Goal: Check status: Check status

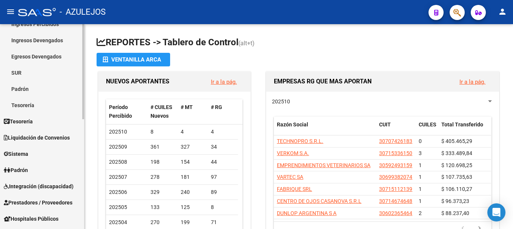
scroll to position [113, 0]
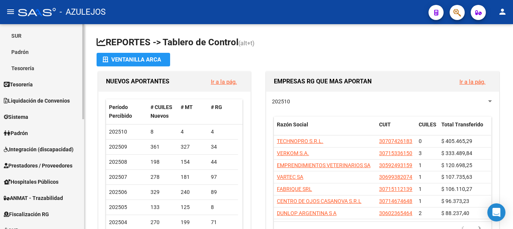
click at [23, 135] on span "Padrón" at bounding box center [16, 133] width 24 height 8
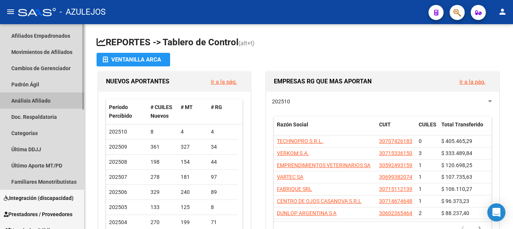
click at [46, 100] on link "Análisis Afiliado" at bounding box center [42, 100] width 84 height 16
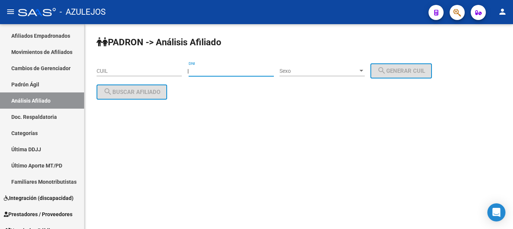
click at [237, 69] on input "DNI" at bounding box center [230, 71] width 85 height 6
type input "44135590"
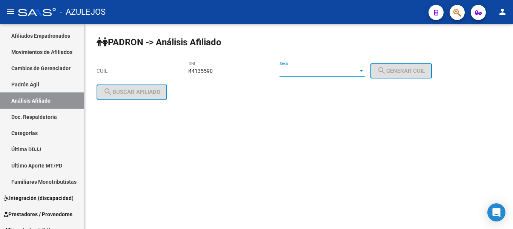
click at [364, 68] on div at bounding box center [361, 71] width 7 height 6
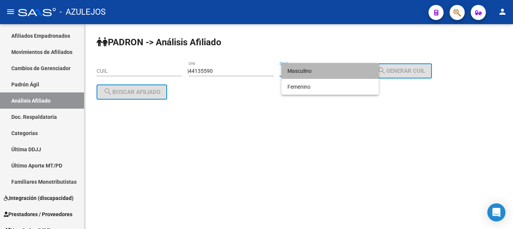
click at [368, 68] on span "Masculino" at bounding box center [329, 71] width 85 height 16
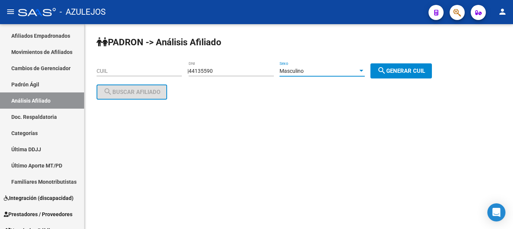
click at [394, 67] on span "search Generar CUIL" at bounding box center [401, 70] width 48 height 7
type input "20-44135590-5"
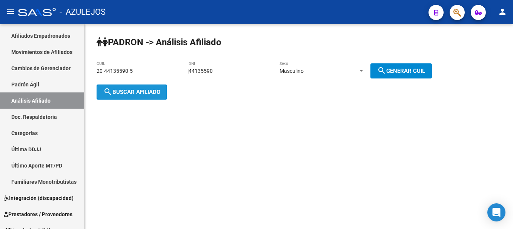
click at [163, 95] on button "search Buscar afiliado" at bounding box center [131, 91] width 70 height 15
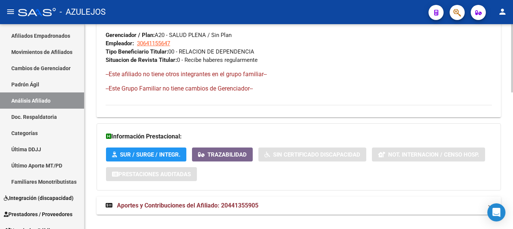
scroll to position [411, 0]
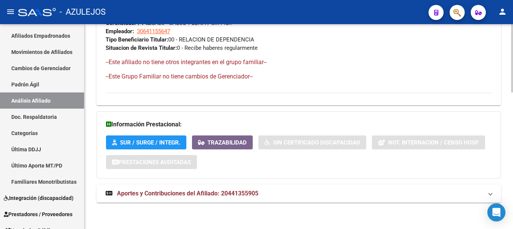
click at [207, 194] on span "Aportes y Contribuciones del Afiliado: 20441355905" at bounding box center [187, 193] width 141 height 7
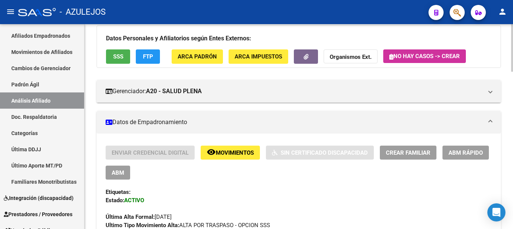
scroll to position [0, 0]
